Goal: Information Seeking & Learning: Learn about a topic

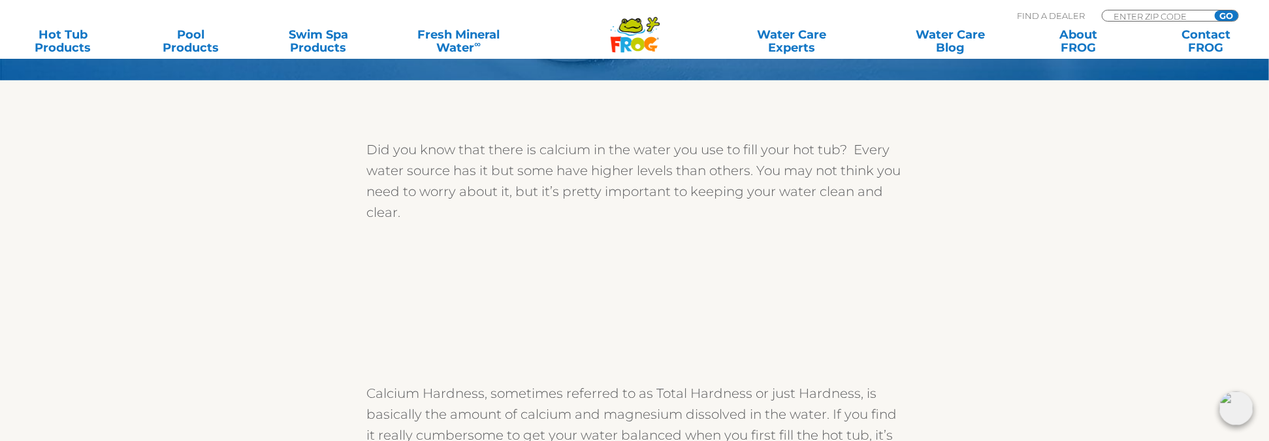
scroll to position [196, 0]
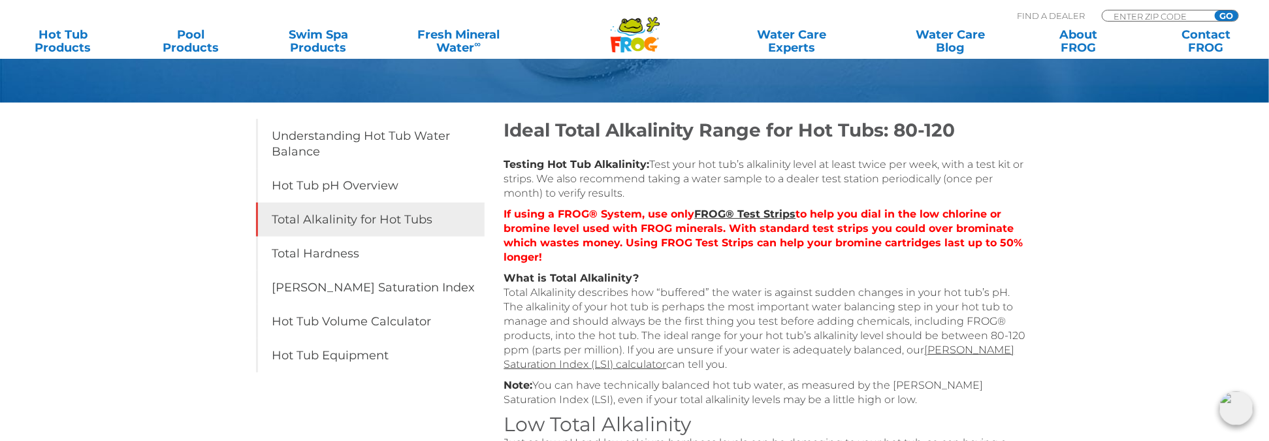
scroll to position [196, 0]
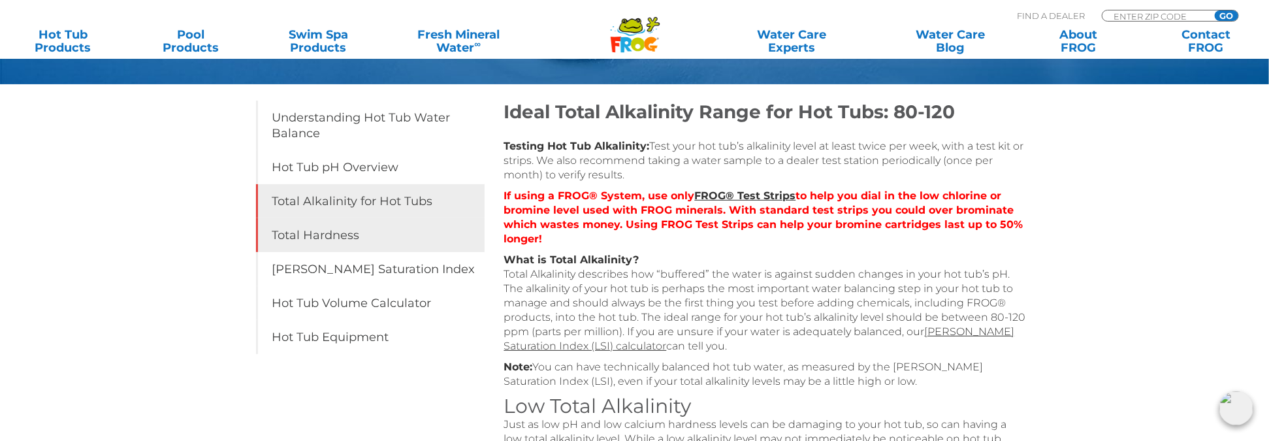
click at [353, 240] on link "Total Hardness" at bounding box center [370, 235] width 229 height 34
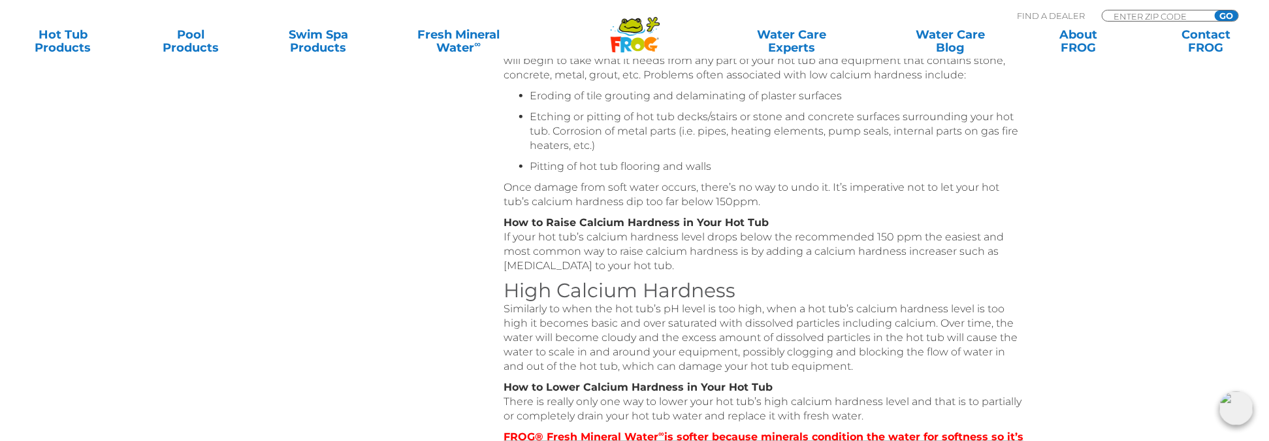
scroll to position [522, 0]
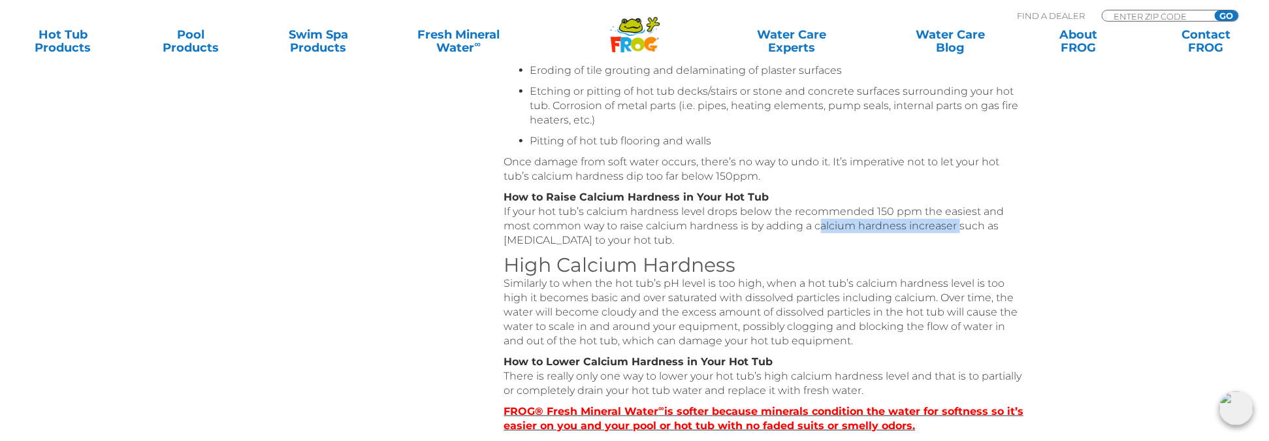
drag, startPoint x: 815, startPoint y: 225, endPoint x: 955, endPoint y: 227, distance: 139.7
click at [955, 227] on p "How to Raise Calcium Hardness in Your Hot Tub If your hot tub’s calcium hardnes…" at bounding box center [765, 218] width 522 height 57
drag, startPoint x: 955, startPoint y: 227, endPoint x: 907, endPoint y: 226, distance: 47.7
copy p "calcium hardness increaser"
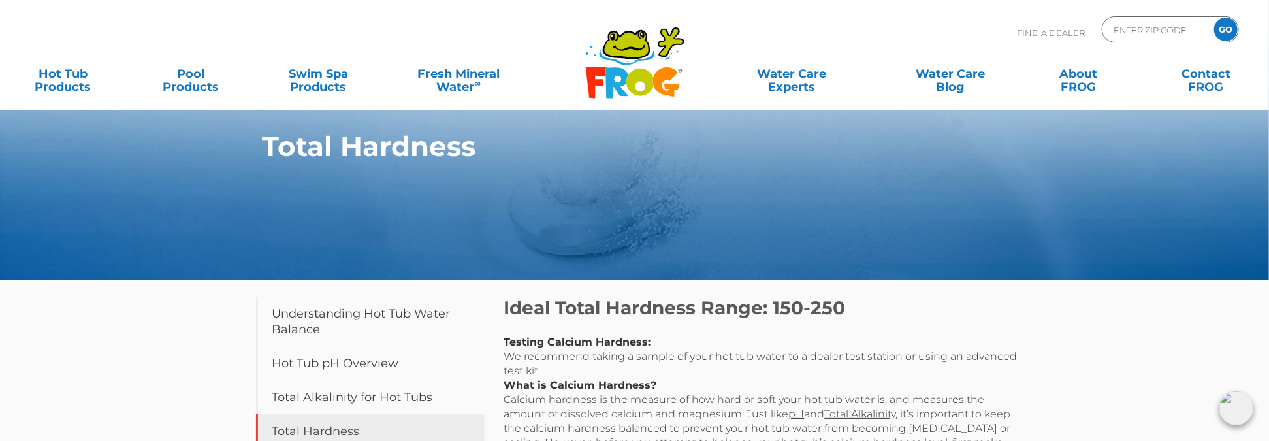
click at [504, 308] on h2 "Ideal Total Hardness Range: 150-250" at bounding box center [765, 307] width 522 height 22
drag, startPoint x: 505, startPoint y: 309, endPoint x: 763, endPoint y: 316, distance: 258.0
click at [763, 316] on h2 "Ideal Total Hardness Range: 150-250" at bounding box center [765, 307] width 522 height 22
drag, startPoint x: 763, startPoint y: 316, endPoint x: 691, endPoint y: 308, distance: 72.9
copy h2 "Ideal Total Hardness Range"
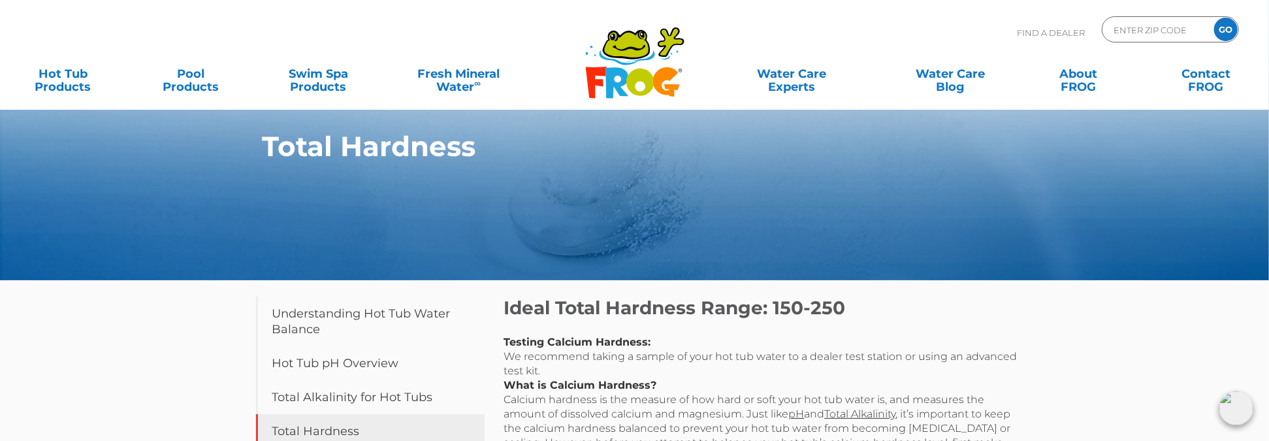
click at [946, 311] on h2 "Ideal Total Hardness Range: 150-250" at bounding box center [765, 307] width 522 height 22
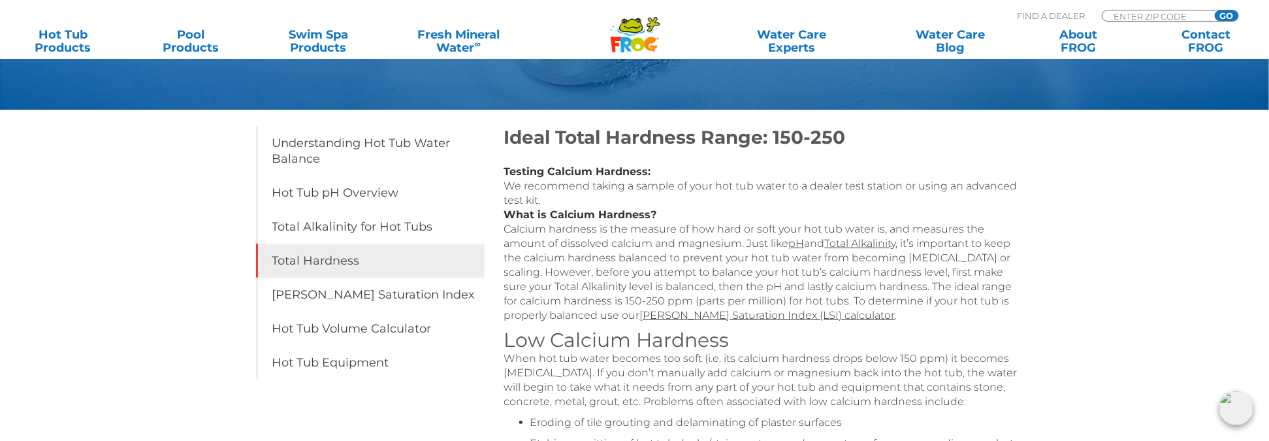
scroll to position [196, 0]
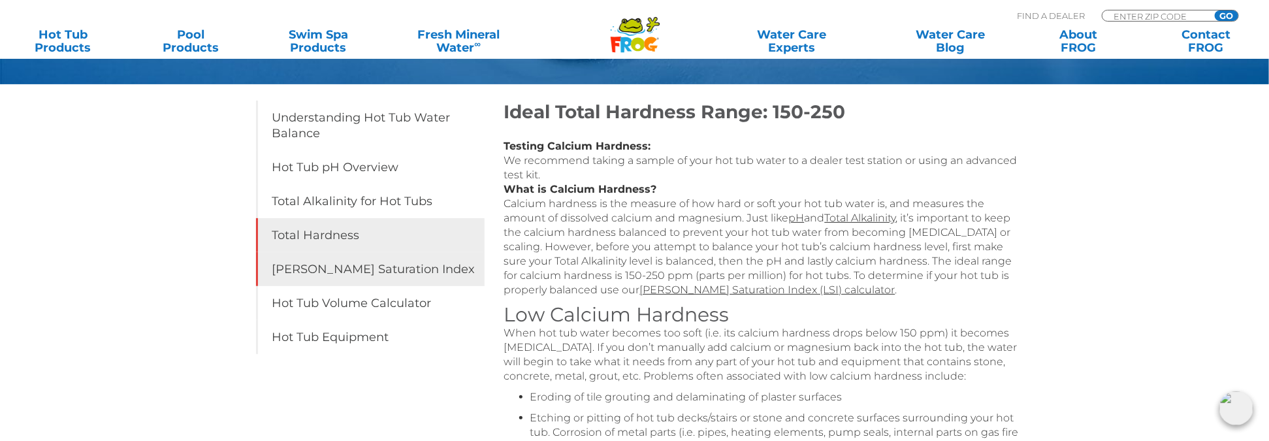
click at [402, 265] on link "[PERSON_NAME] Saturation Index" at bounding box center [370, 269] width 229 height 34
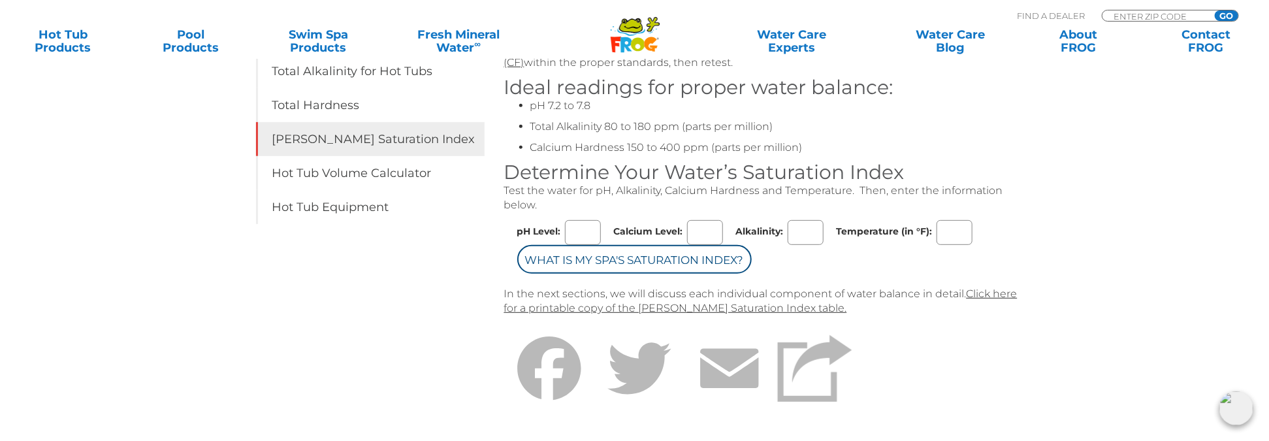
scroll to position [326, 0]
drag, startPoint x: 573, startPoint y: 228, endPoint x: 643, endPoint y: 229, distance: 69.2
click at [573, 228] on input "pH Level:" at bounding box center [583, 231] width 36 height 25
type input "8.0"
click at [701, 225] on input "Calcium Level:" at bounding box center [705, 231] width 36 height 25
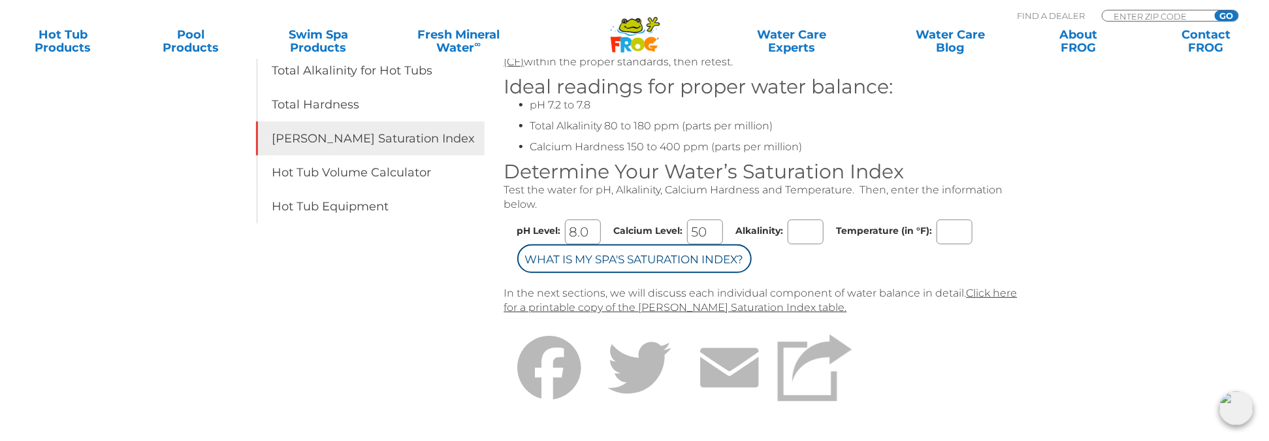
type input "50"
click at [801, 224] on input "Alkalinity:" at bounding box center [805, 231] width 36 height 25
type input "180"
click at [949, 240] on input "Temperature (in °F):" at bounding box center [954, 231] width 36 height 25
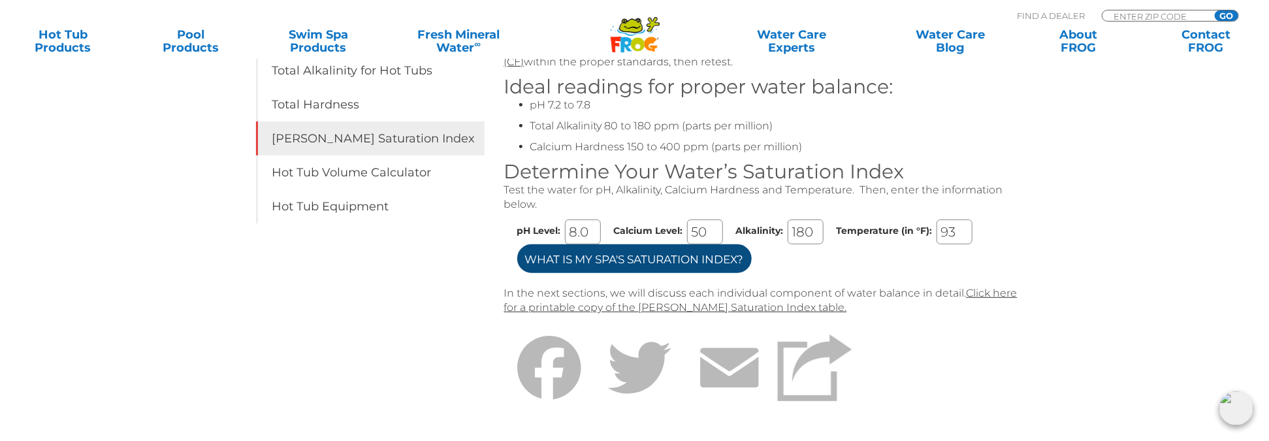
type input "93"
click at [665, 270] on input "What is my Spa's Saturation Index?" at bounding box center [634, 258] width 234 height 29
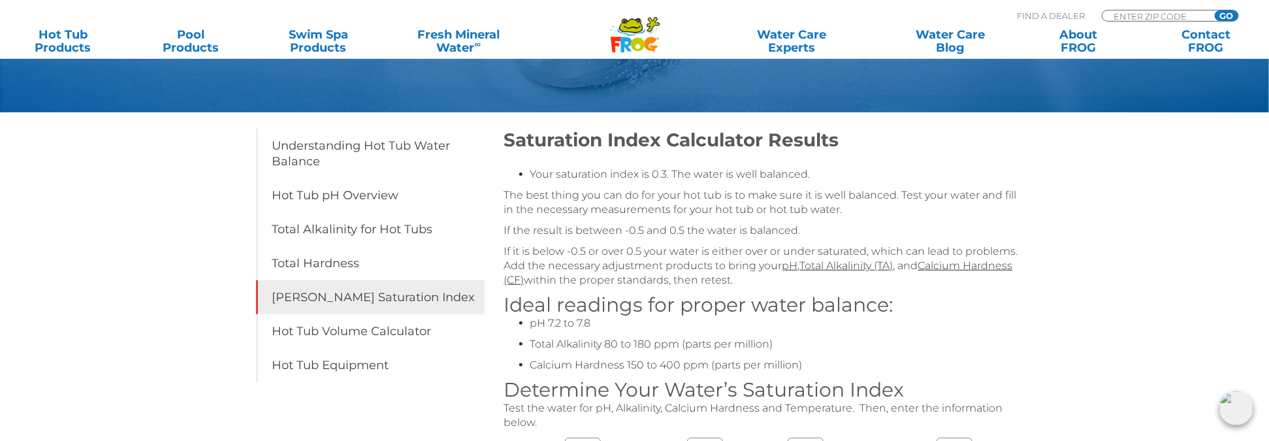
scroll to position [196, 0]
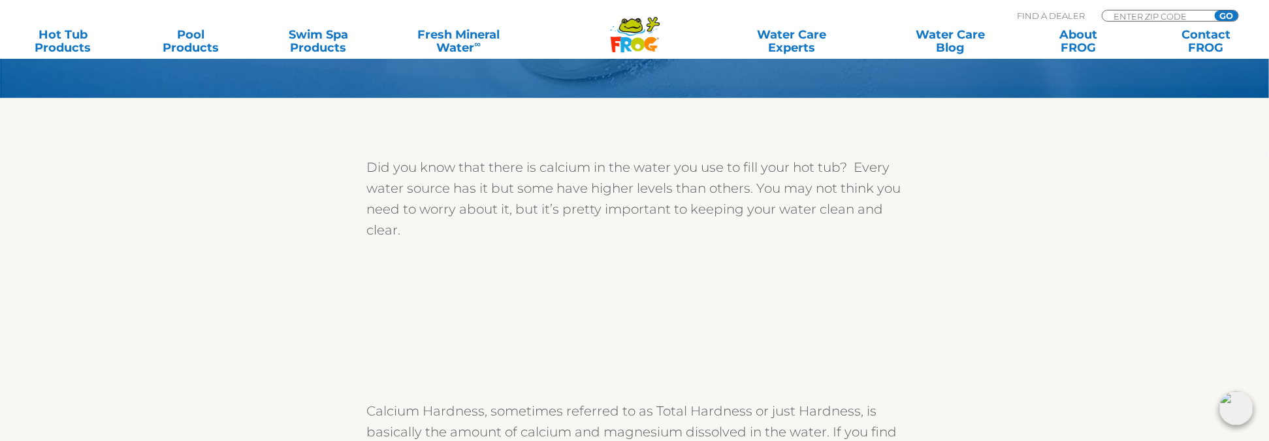
scroll to position [228, 0]
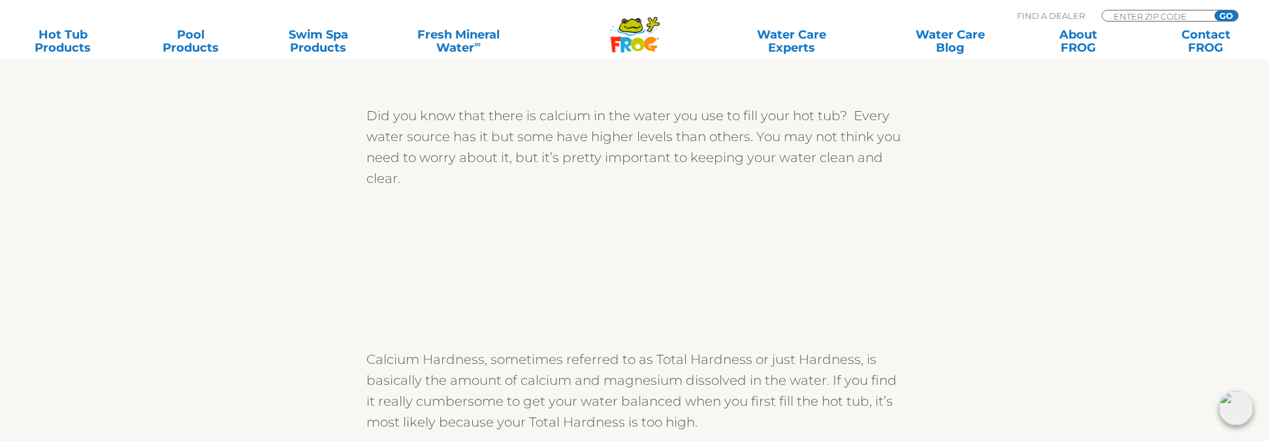
click at [373, 204] on img at bounding box center [440, 268] width 147 height 147
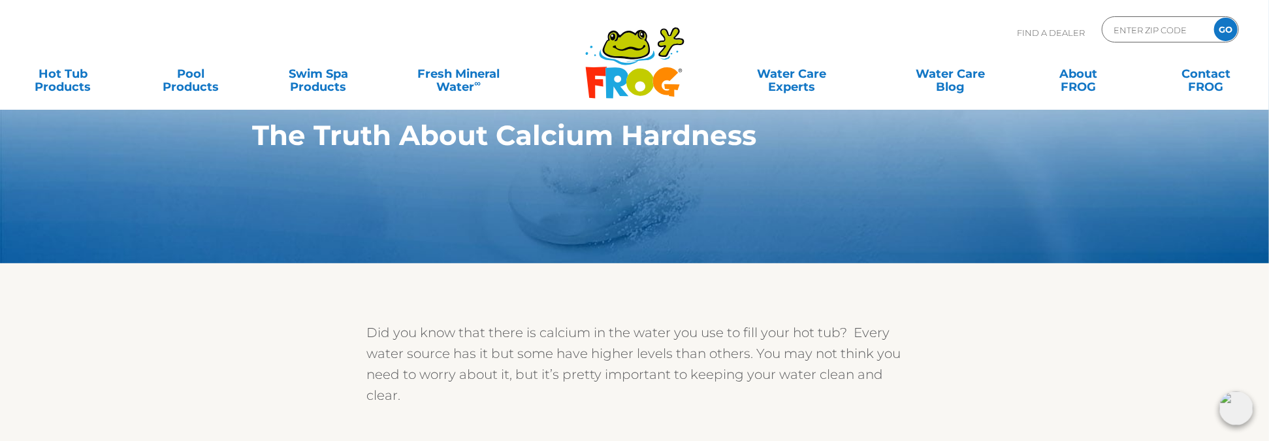
scroll to position [0, 0]
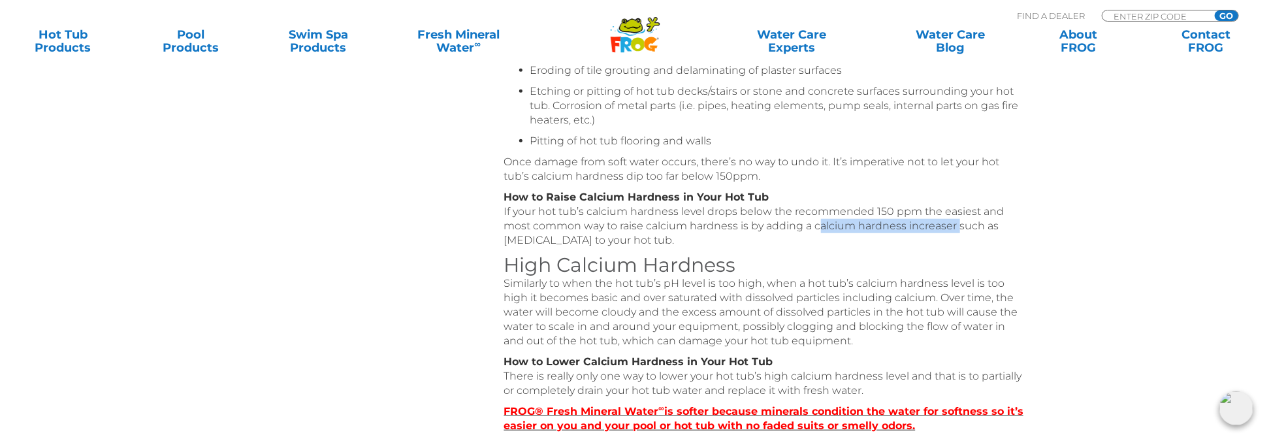
scroll to position [522, 0]
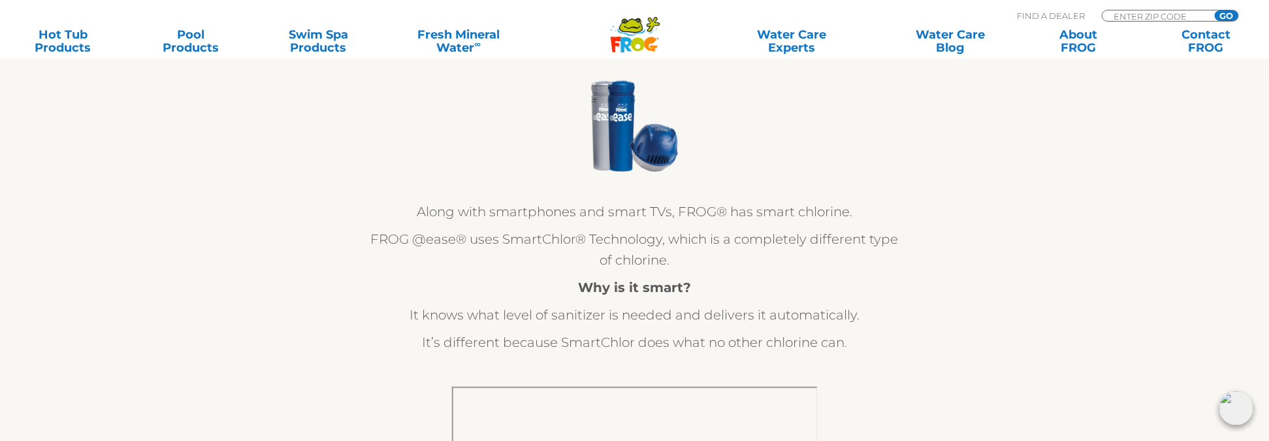
scroll to position [261, 0]
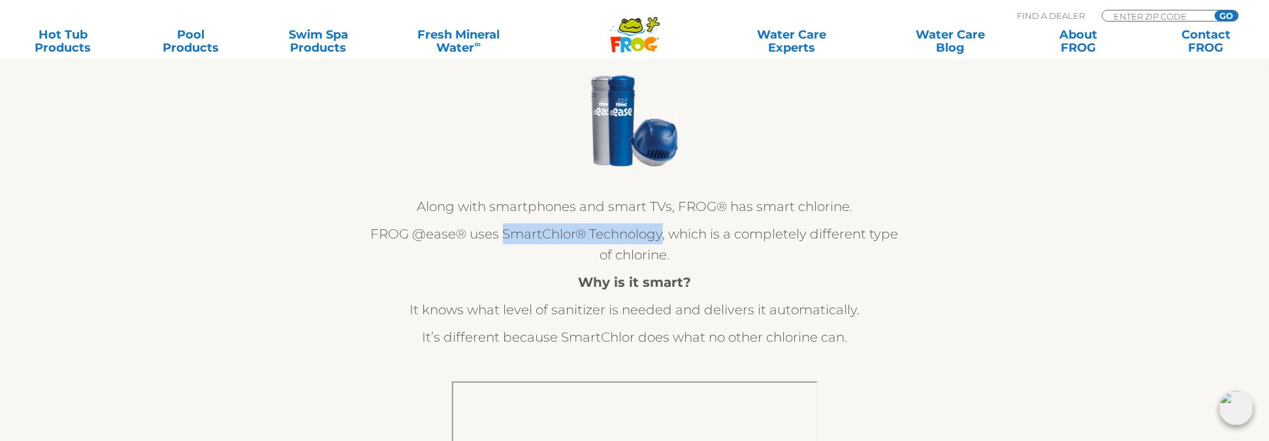
drag, startPoint x: 501, startPoint y: 231, endPoint x: 663, endPoint y: 241, distance: 162.2
click at [663, 241] on p "FROG @ease® uses SmartChlor® Technology, which is a completely different type o…" at bounding box center [634, 244] width 535 height 42
drag, startPoint x: 663, startPoint y: 241, endPoint x: 602, endPoint y: 235, distance: 61.7
copy p "SmartChlor® Technology"
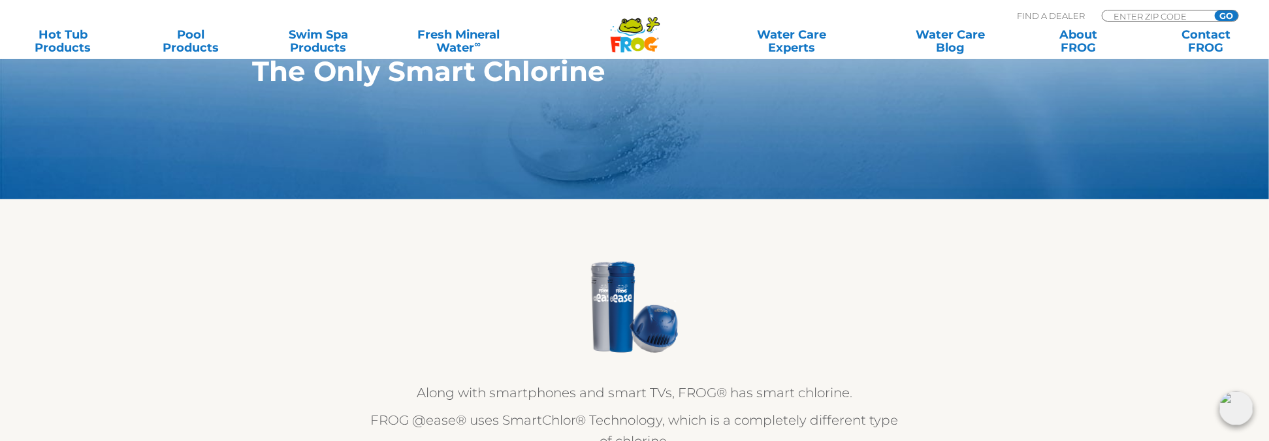
scroll to position [0, 0]
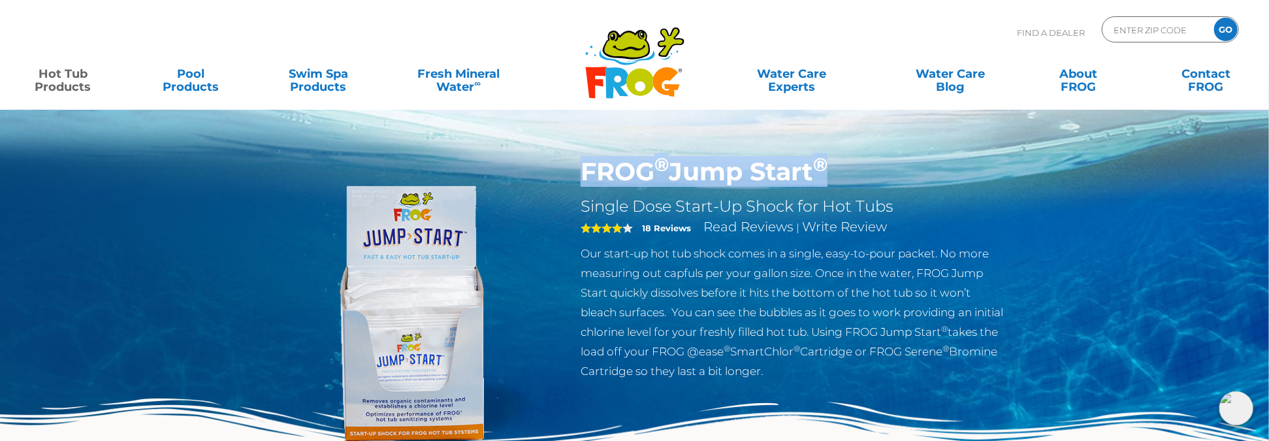
drag, startPoint x: 581, startPoint y: 173, endPoint x: 830, endPoint y: 177, distance: 248.8
click at [830, 177] on h1 "FROG ® Jump Start ®" at bounding box center [793, 172] width 426 height 30
drag, startPoint x: 830, startPoint y: 177, endPoint x: 792, endPoint y: 175, distance: 37.9
copy h1 "FROG ® Jump Start ®"
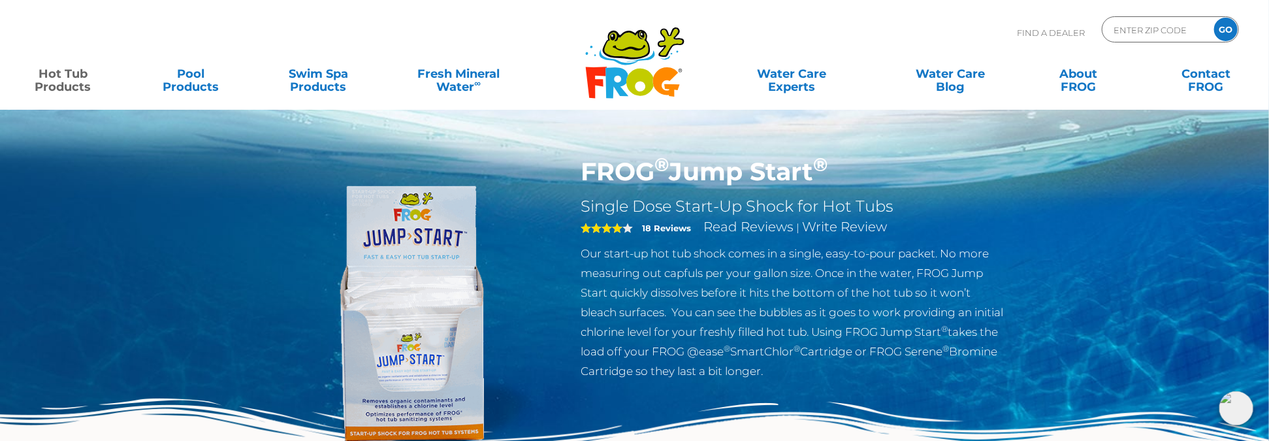
click at [1073, 202] on div "FROG ® Jump Start ® Single Dose Start-Up Shock for Hot Tubs 4 18 Reviews Read R…" at bounding box center [634, 268] width 1269 height 537
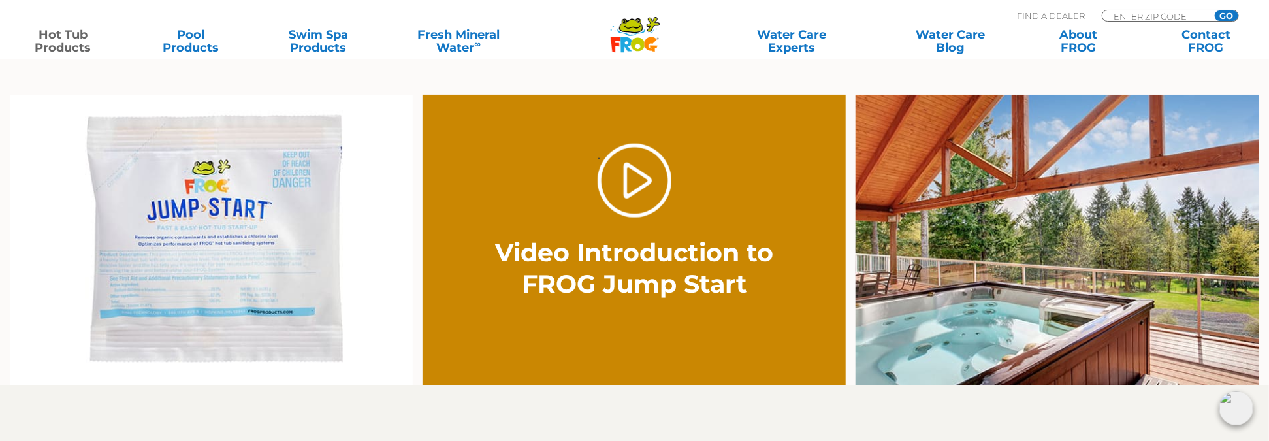
scroll to position [849, 0]
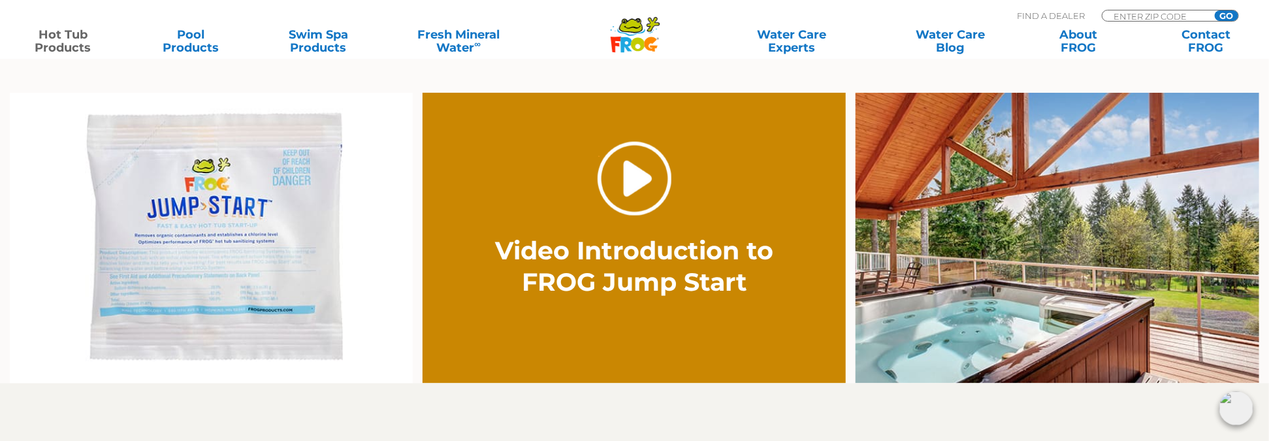
click at [641, 187] on link "." at bounding box center [634, 179] width 74 height 74
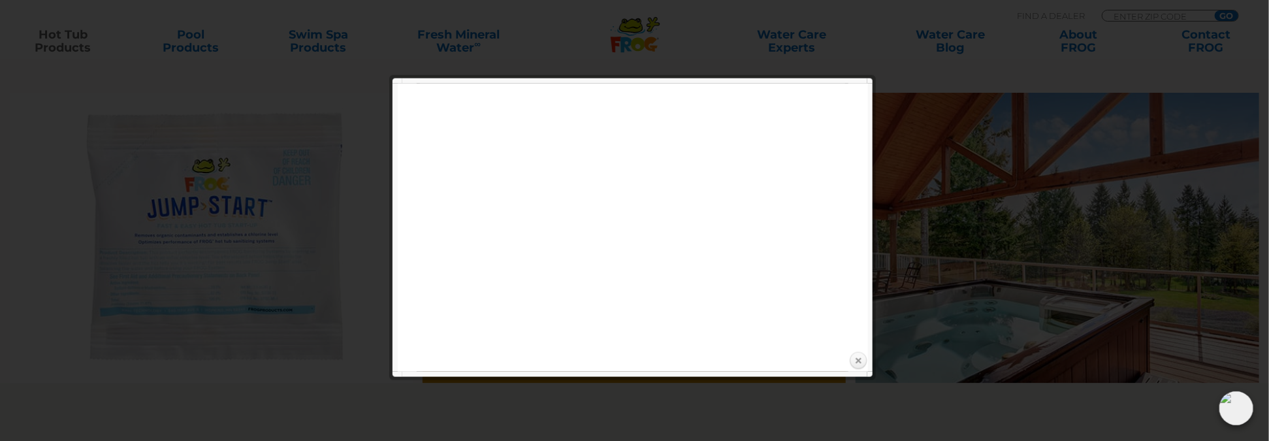
click at [864, 358] on link "Close" at bounding box center [858, 361] width 20 height 20
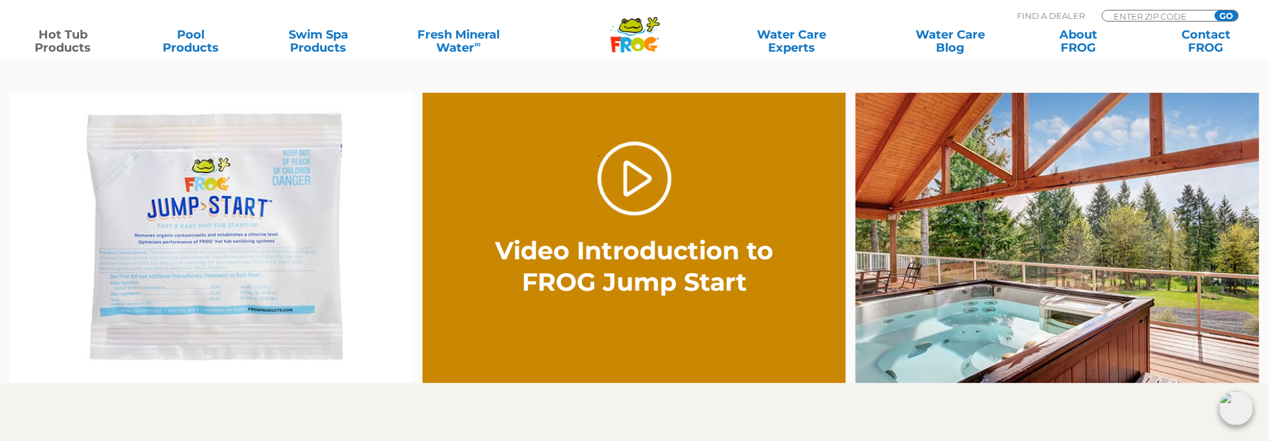
click at [196, 240] on img at bounding box center [212, 238] width 404 height 291
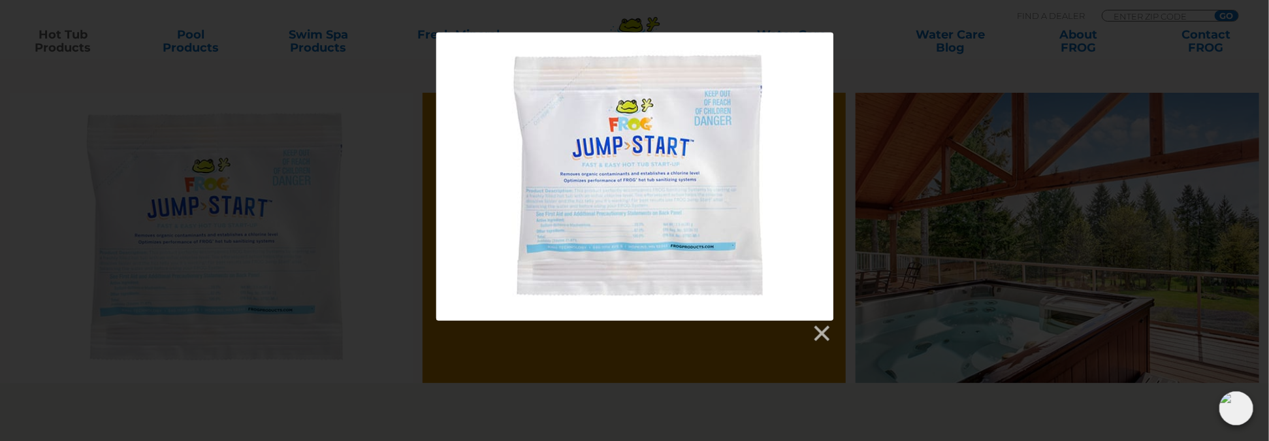
click at [628, 177] on div at bounding box center [634, 177] width 397 height 288
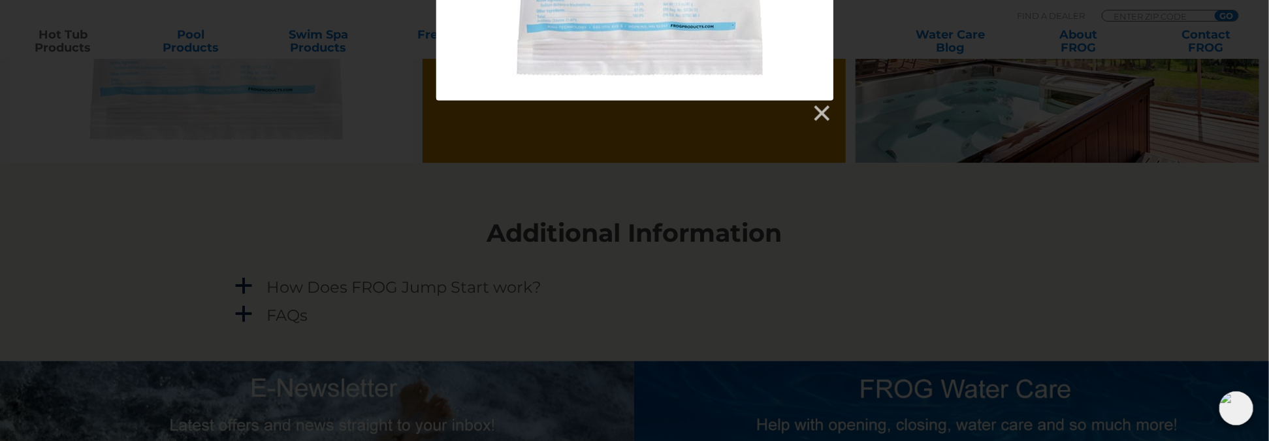
scroll to position [1045, 0]
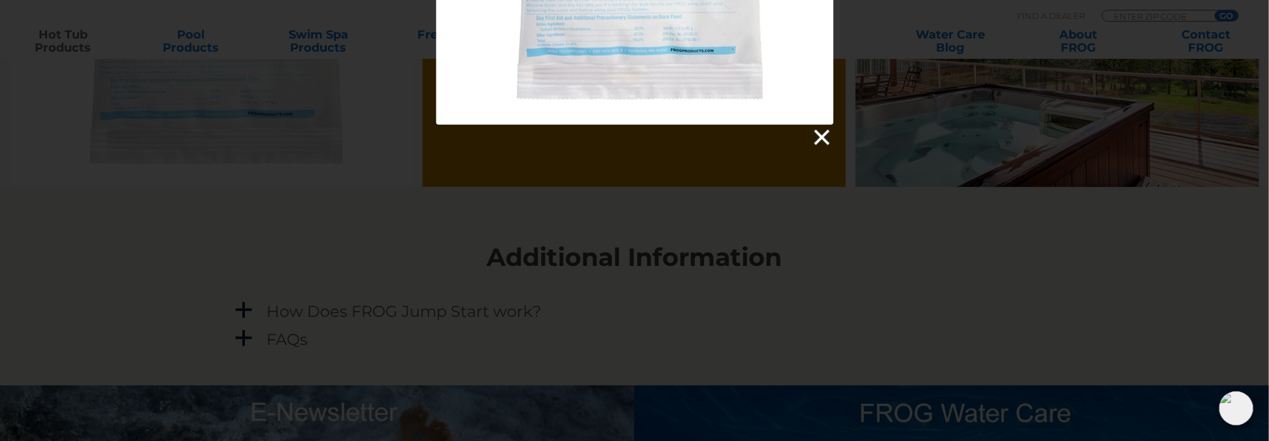
click at [815, 139] on link at bounding box center [821, 138] width 20 height 20
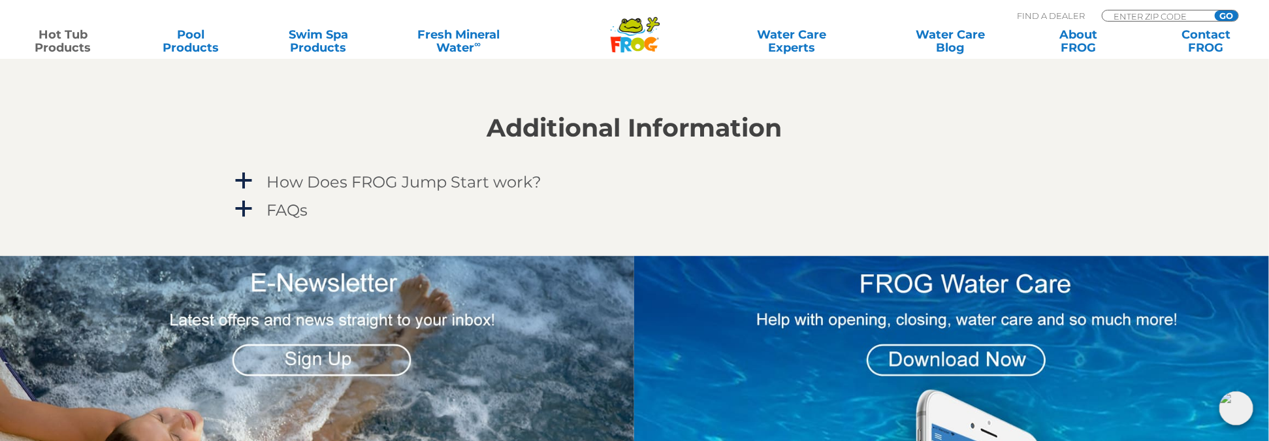
scroll to position [1175, 0]
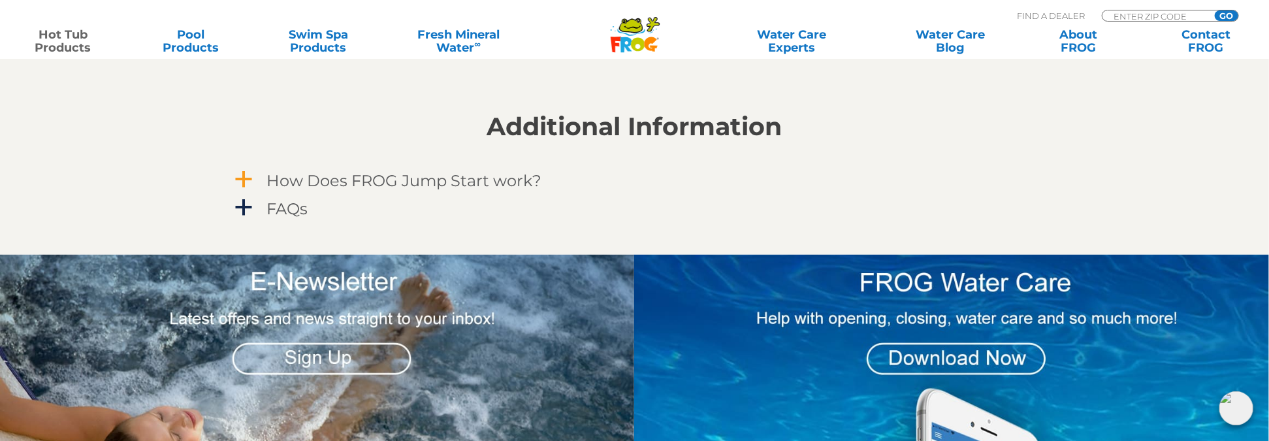
click at [243, 176] on span "a" at bounding box center [244, 180] width 20 height 20
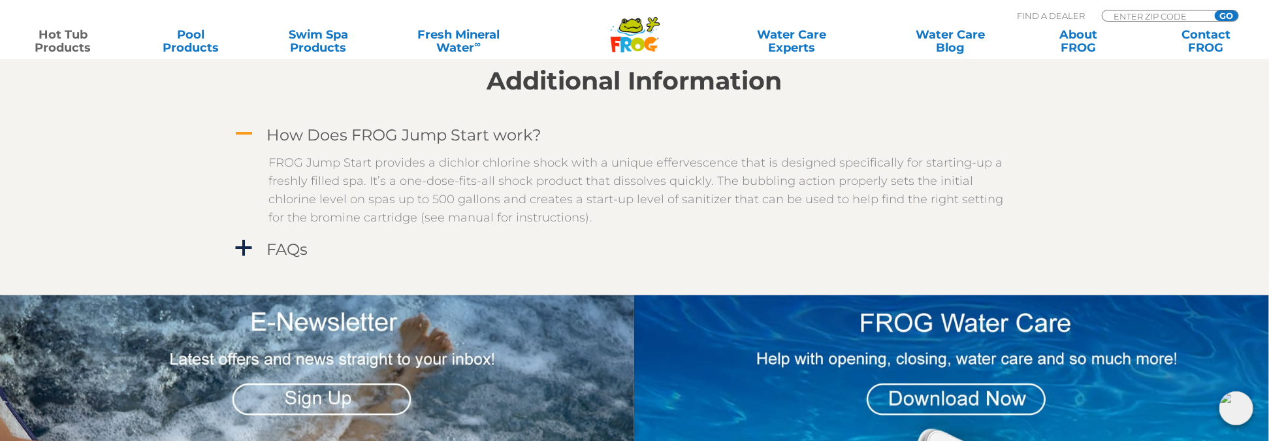
scroll to position [1241, 0]
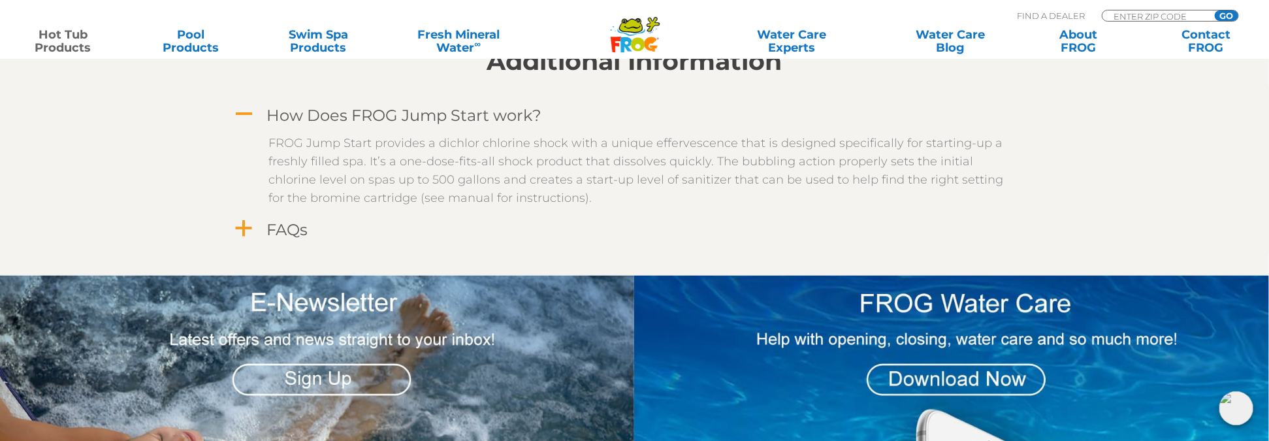
click at [241, 228] on span "a" at bounding box center [244, 229] width 20 height 20
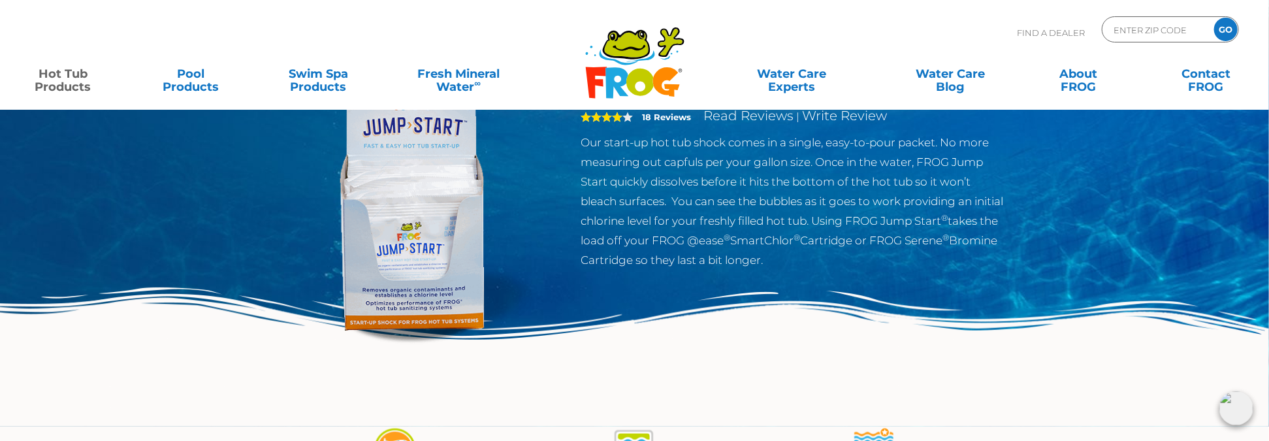
scroll to position [0, 0]
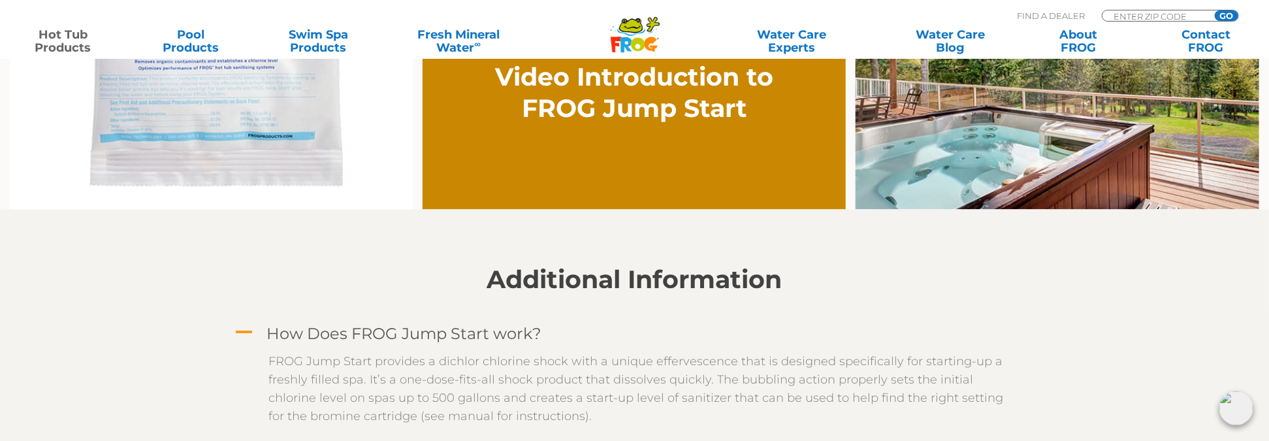
scroll to position [914, 0]
